Goal: Task Accomplishment & Management: Manage account settings

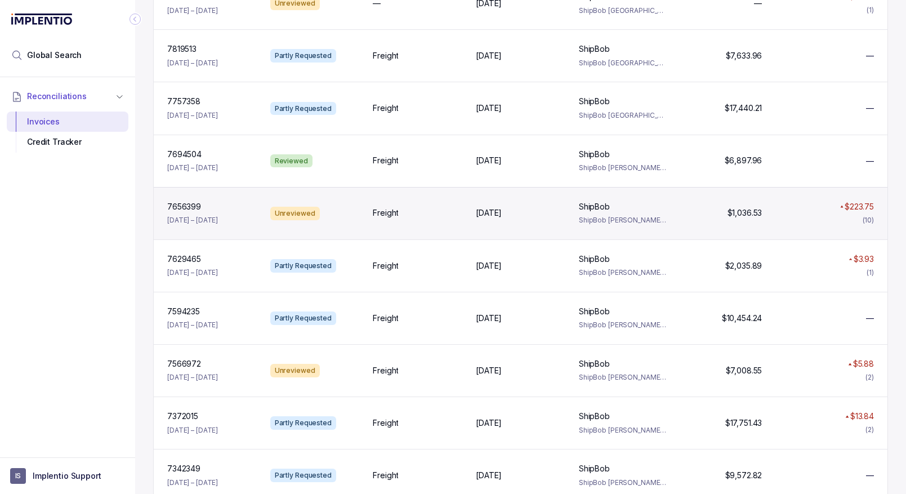
scroll to position [282, 0]
click at [436, 212] on div "Freight" at bounding box center [418, 213] width 90 height 11
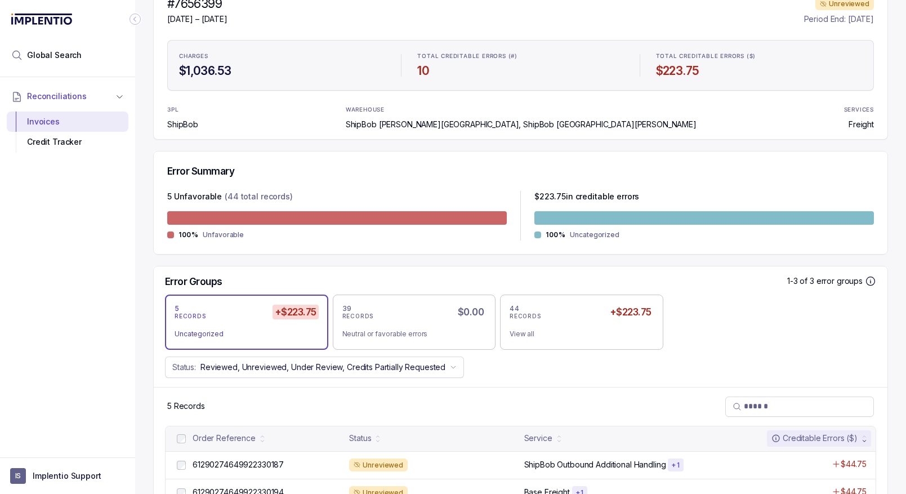
scroll to position [247, 0]
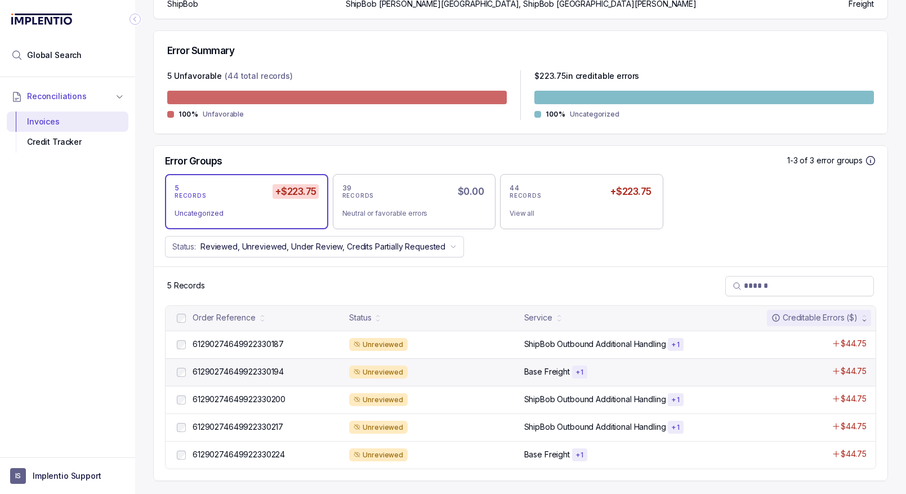
click at [473, 370] on div "Unreviewed" at bounding box center [433, 372] width 168 height 14
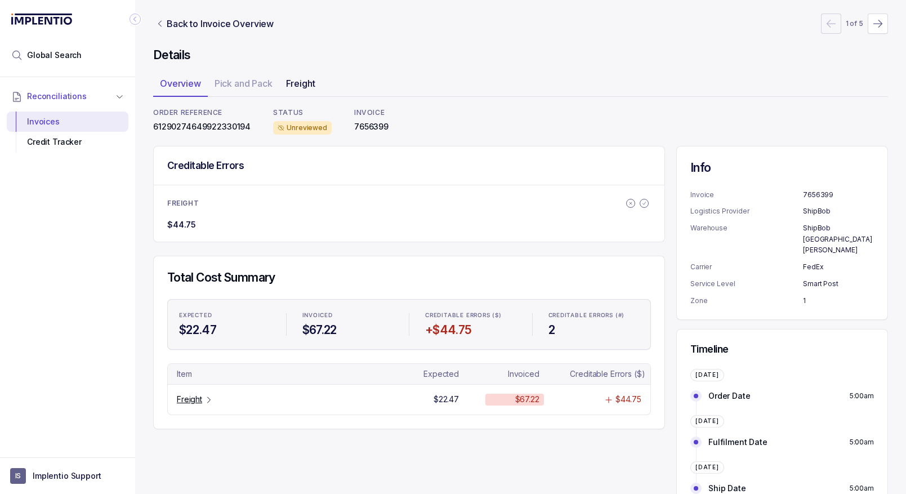
click at [294, 84] on p "Freight" at bounding box center [300, 84] width 29 height 14
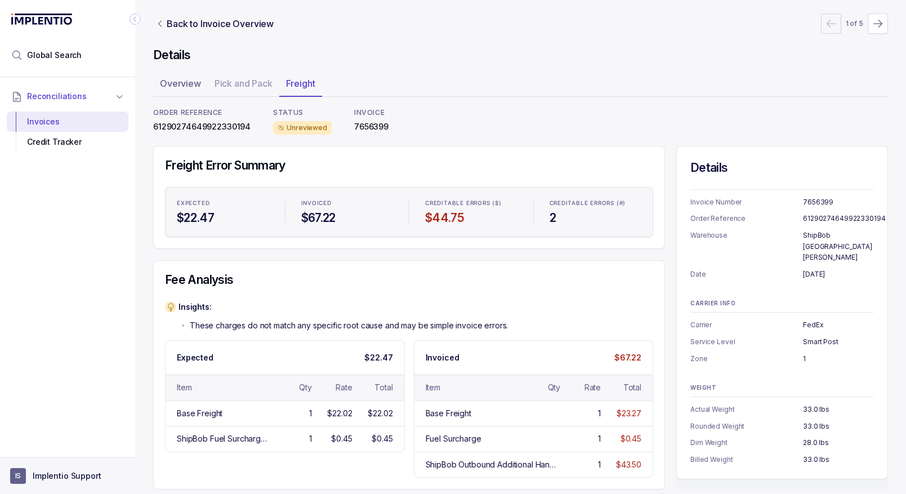
click at [61, 473] on p "Implentio Support" at bounding box center [67, 475] width 69 height 11
click at [37, 457] on p "Logout" at bounding box center [74, 451] width 93 height 11
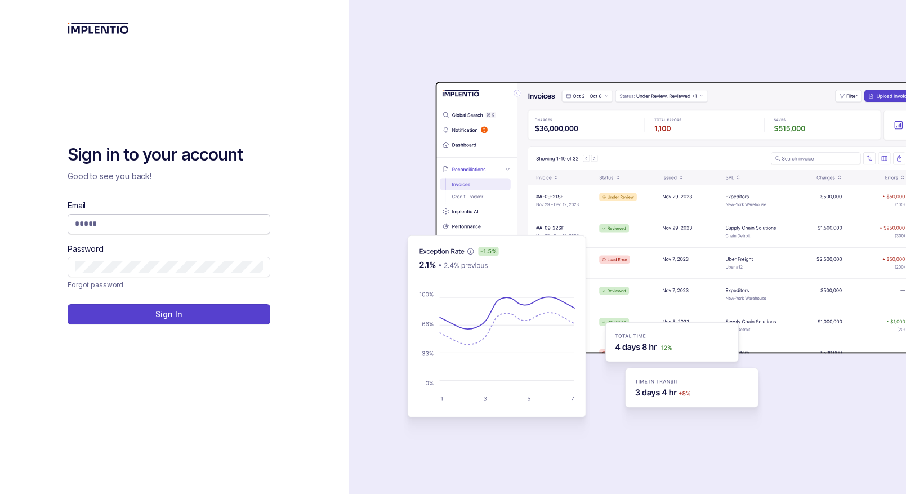
click at [161, 220] on input "Email" at bounding box center [169, 223] width 188 height 11
type input "**********"
